Goal: Task Accomplishment & Management: Manage account settings

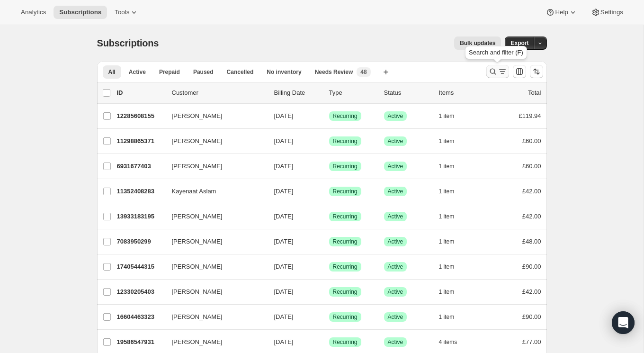
click at [494, 72] on icon "Search and filter results" at bounding box center [493, 71] width 9 height 9
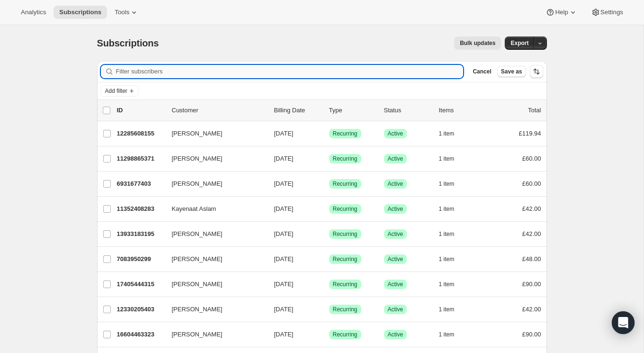
click at [262, 73] on input "Filter subscribers" at bounding box center [290, 71] width 348 height 13
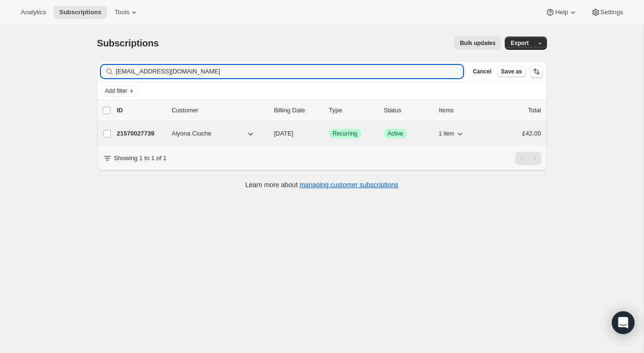
type input "[EMAIL_ADDRESS][DOMAIN_NAME]"
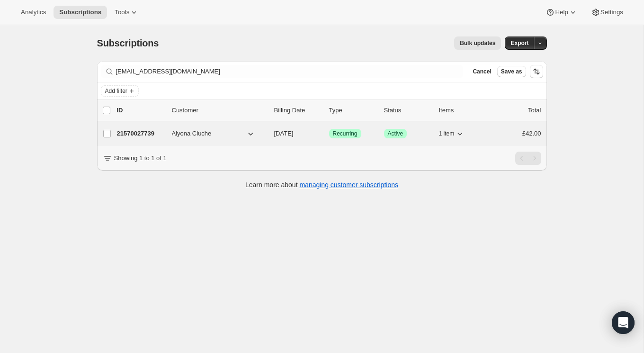
click at [131, 133] on p "21570027739" at bounding box center [140, 133] width 47 height 9
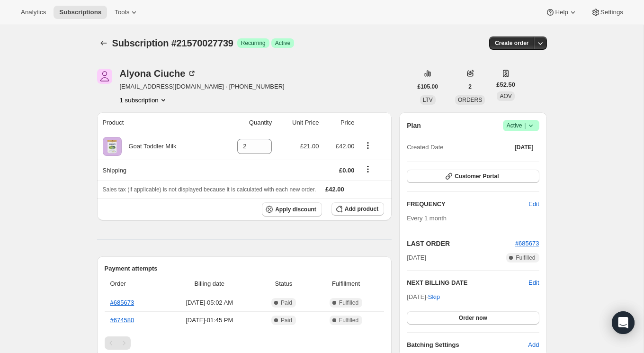
click at [533, 124] on icon at bounding box center [530, 125] width 9 height 9
click at [531, 165] on button "Cancel subscription" at bounding box center [518, 159] width 59 height 15
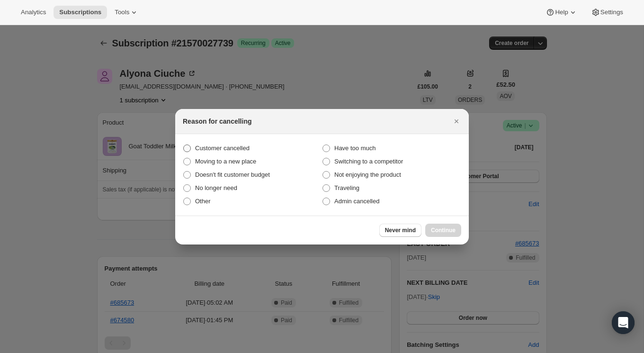
click at [185, 151] on span ":rbu:" at bounding box center [187, 149] width 8 height 8
click at [184, 145] on input "Customer cancelled" at bounding box center [183, 145] width 0 height 0
radio input "true"
click at [445, 227] on span "Continue" at bounding box center [443, 231] width 25 height 8
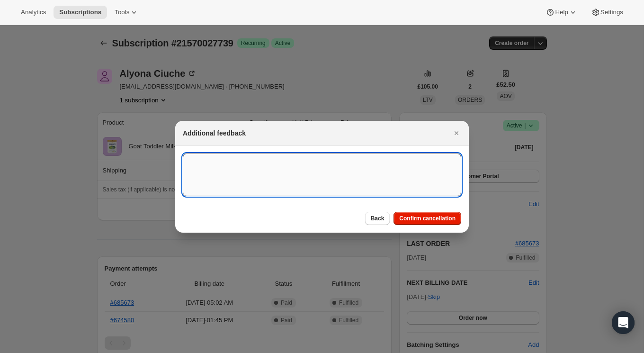
click at [338, 174] on textarea ":rbu:" at bounding box center [322, 175] width 279 height 43
paste textarea "Just realised that it was a subscription, however there was no notification com…"
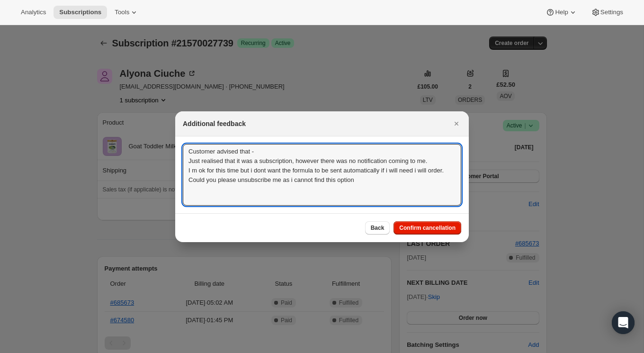
drag, startPoint x: 368, startPoint y: 192, endPoint x: 182, endPoint y: 165, distance: 187.7
click at [182, 165] on section "Customer advised that - Just realised that it was a subscription, however there…" at bounding box center [322, 174] width 294 height 77
click at [255, 152] on textarea "Customer advised that - Just realised that it was a subscription, however there…" at bounding box center [322, 175] width 279 height 62
click at [189, 163] on textarea "Customer advised - Just realised that it was a subscription, however there was …" at bounding box center [322, 175] width 279 height 62
click at [372, 192] on textarea "Customer advised - "Just realised that it was a subscription, however there was…" at bounding box center [322, 175] width 279 height 62
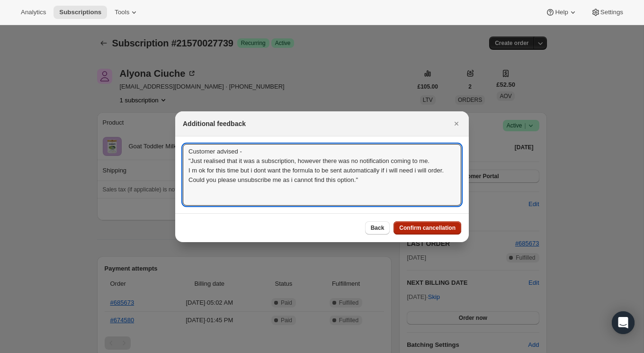
type textarea "Customer advised - "Just realised that it was a subscription, however there was…"
click at [435, 231] on span "Confirm cancellation" at bounding box center [427, 228] width 56 height 8
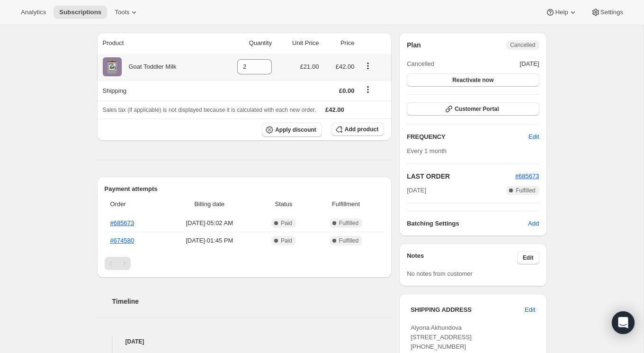
scroll to position [122, 0]
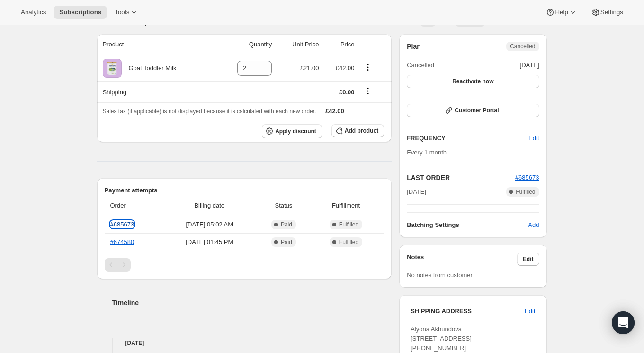
click at [128, 223] on link "#685673" at bounding box center [122, 224] width 24 height 7
